Goal: Task Accomplishment & Management: Manage account settings

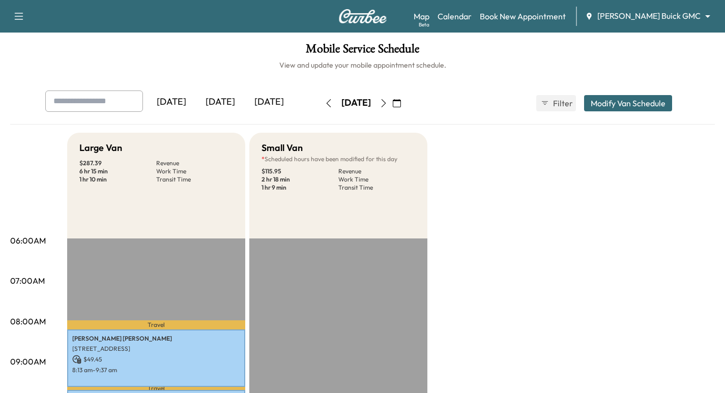
click at [107, 103] on input "text" at bounding box center [94, 101] width 98 height 21
drag, startPoint x: 107, startPoint y: 103, endPoint x: 76, endPoint y: 96, distance: 31.8
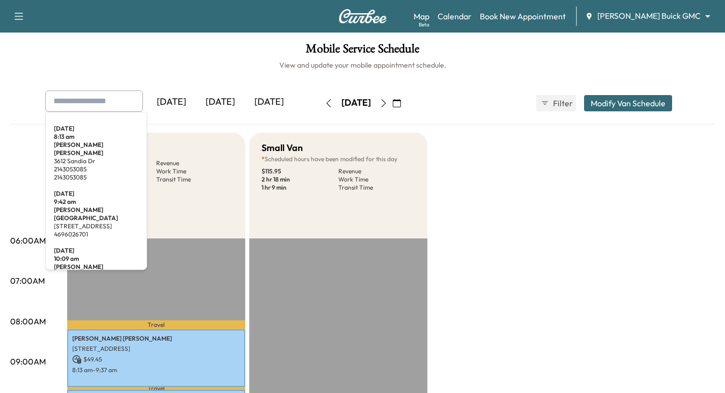
paste input "**********"
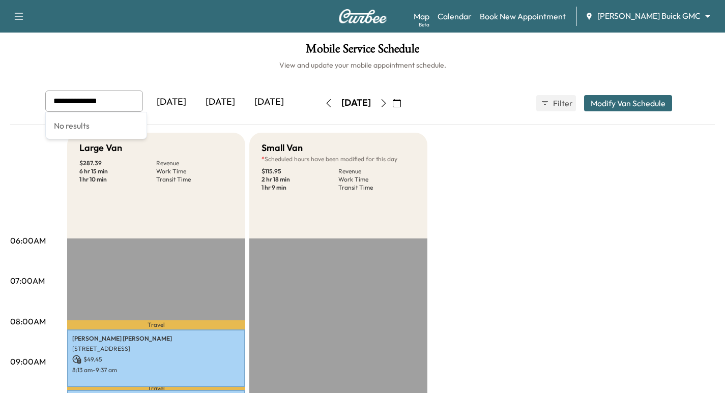
type input "**********"
click at [388, 104] on icon "button" at bounding box center [384, 103] width 8 height 8
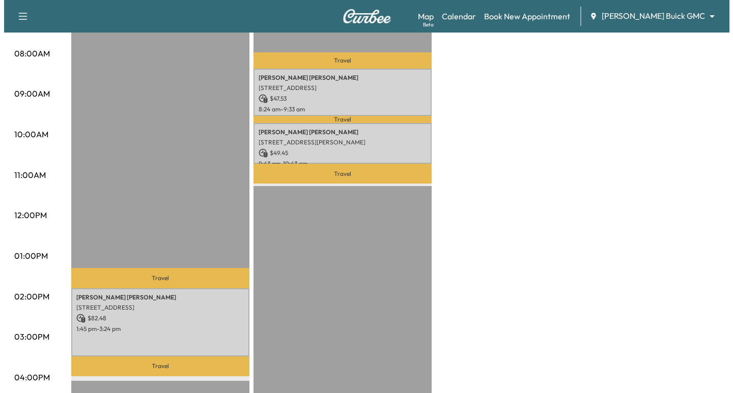
scroll to position [305, 0]
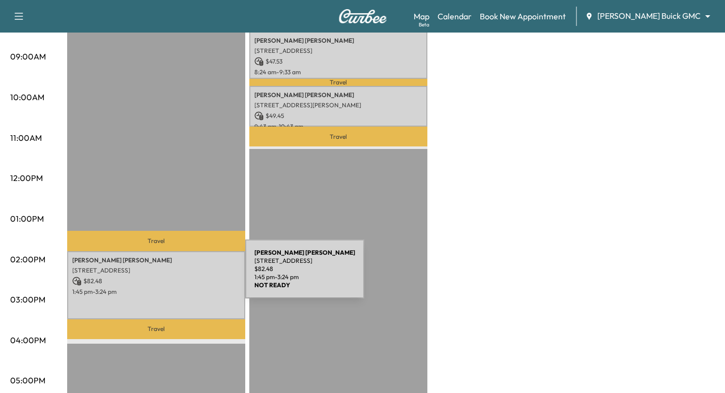
click at [169, 277] on p "$ 82.48" at bounding box center [156, 281] width 168 height 9
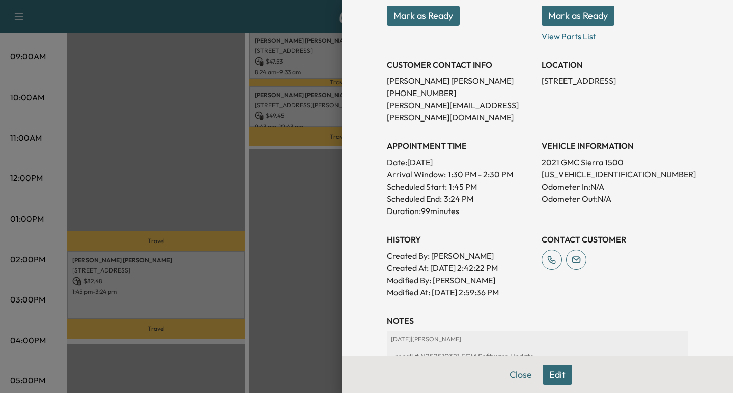
scroll to position [178, 0]
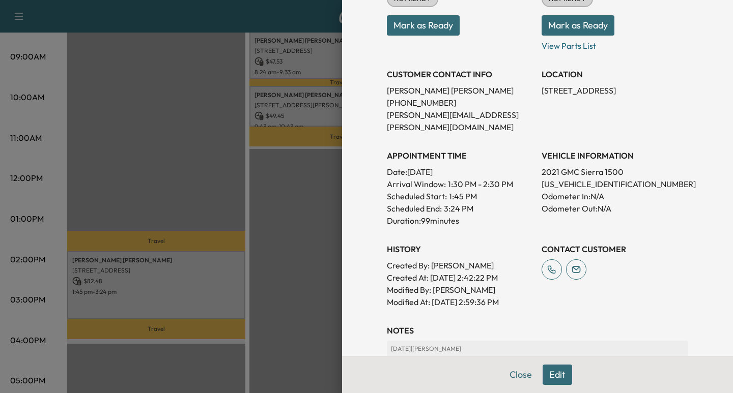
click at [557, 178] on p "[US_VEHICLE_IDENTIFICATION_NUMBER]" at bounding box center [614, 184] width 147 height 12
copy p "[US_VEHICLE_IDENTIFICATION_NUMBER]"
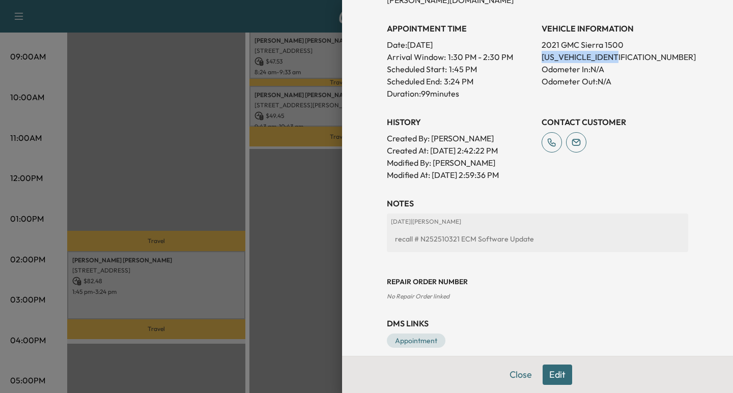
click at [554, 379] on button "Edit" at bounding box center [557, 375] width 30 height 20
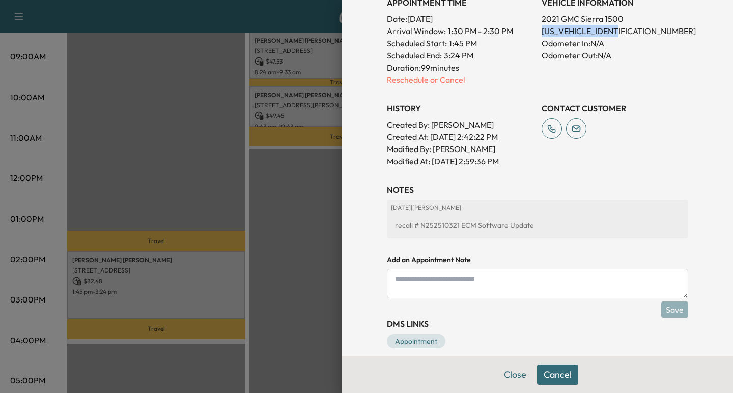
scroll to position [365, 0]
click at [398, 73] on p "Reschedule or Cancel" at bounding box center [460, 79] width 147 height 12
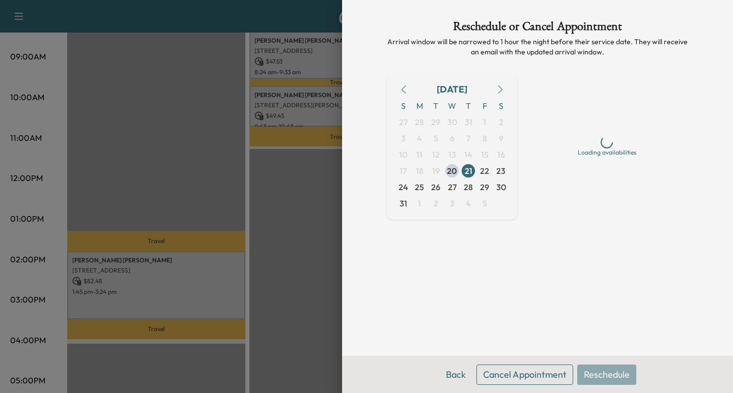
click at [522, 369] on button "Cancel Appointment" at bounding box center [524, 375] width 97 height 20
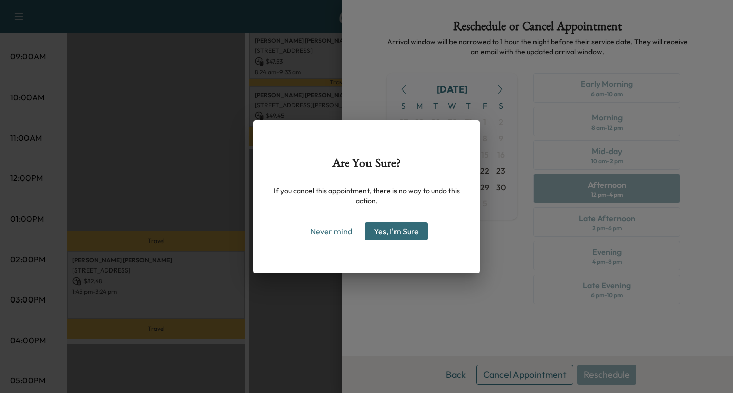
click at [385, 233] on button "Yes, I'm Sure" at bounding box center [396, 231] width 63 height 18
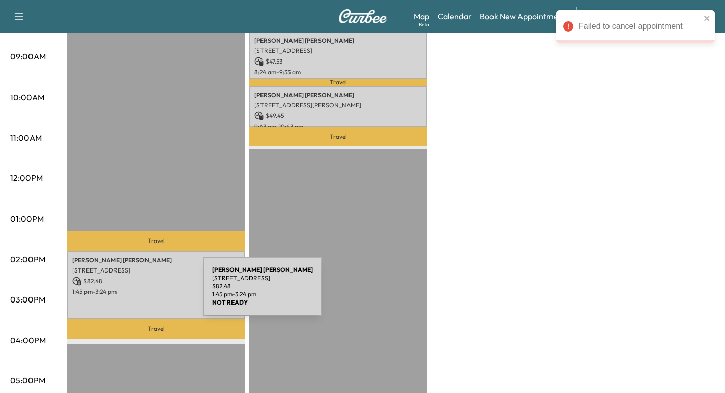
drag, startPoint x: 110, startPoint y: 286, endPoint x: 127, endPoint y: 293, distance: 17.6
click at [127, 293] on p "1:45 pm - 3:24 pm" at bounding box center [156, 292] width 168 height 8
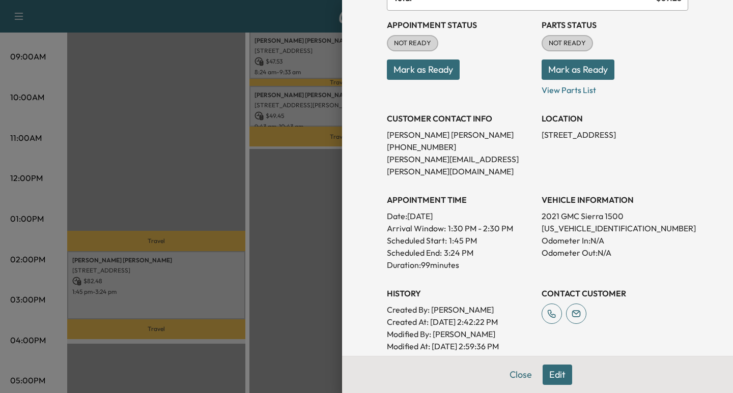
scroll to position [139, 0]
